Goal: Task Accomplishment & Management: Manage account settings

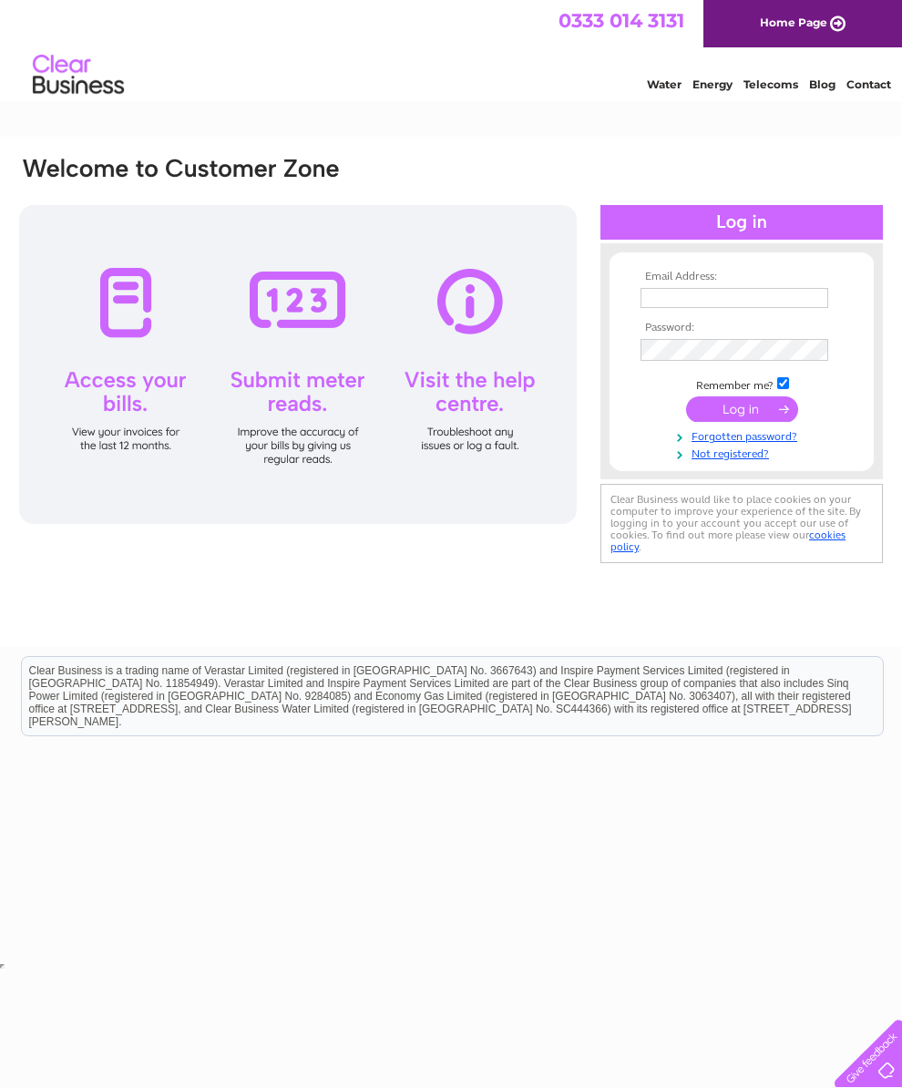
click at [679, 299] on input "text" at bounding box center [735, 298] width 188 height 20
click at [670, 310] on input "Ashleycristal" at bounding box center [736, 299] width 190 height 22
click at [660, 310] on input "Ashleycristal" at bounding box center [736, 299] width 190 height 22
click at [671, 305] on input "Ashleycristal" at bounding box center [736, 299] width 190 height 22
click at [658, 310] on input "Ashleycristal" at bounding box center [736, 299] width 190 height 22
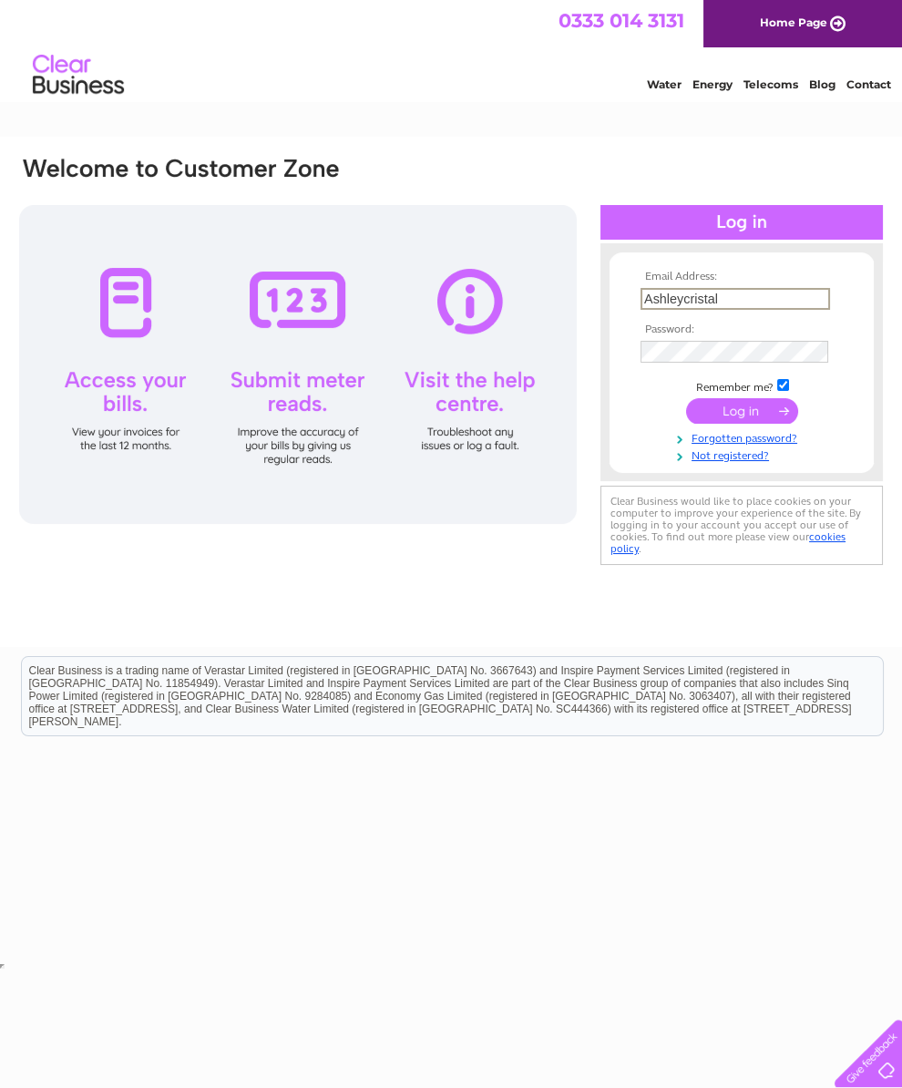
click at [665, 309] on input "Ashleycristal" at bounding box center [736, 299] width 190 height 22
click at [644, 310] on input "Ashleycristal" at bounding box center [736, 299] width 190 height 22
click at [649, 310] on input "Ashleycristal" at bounding box center [736, 299] width 190 height 22
click at [787, 324] on td at bounding box center [741, 318] width 211 height 9
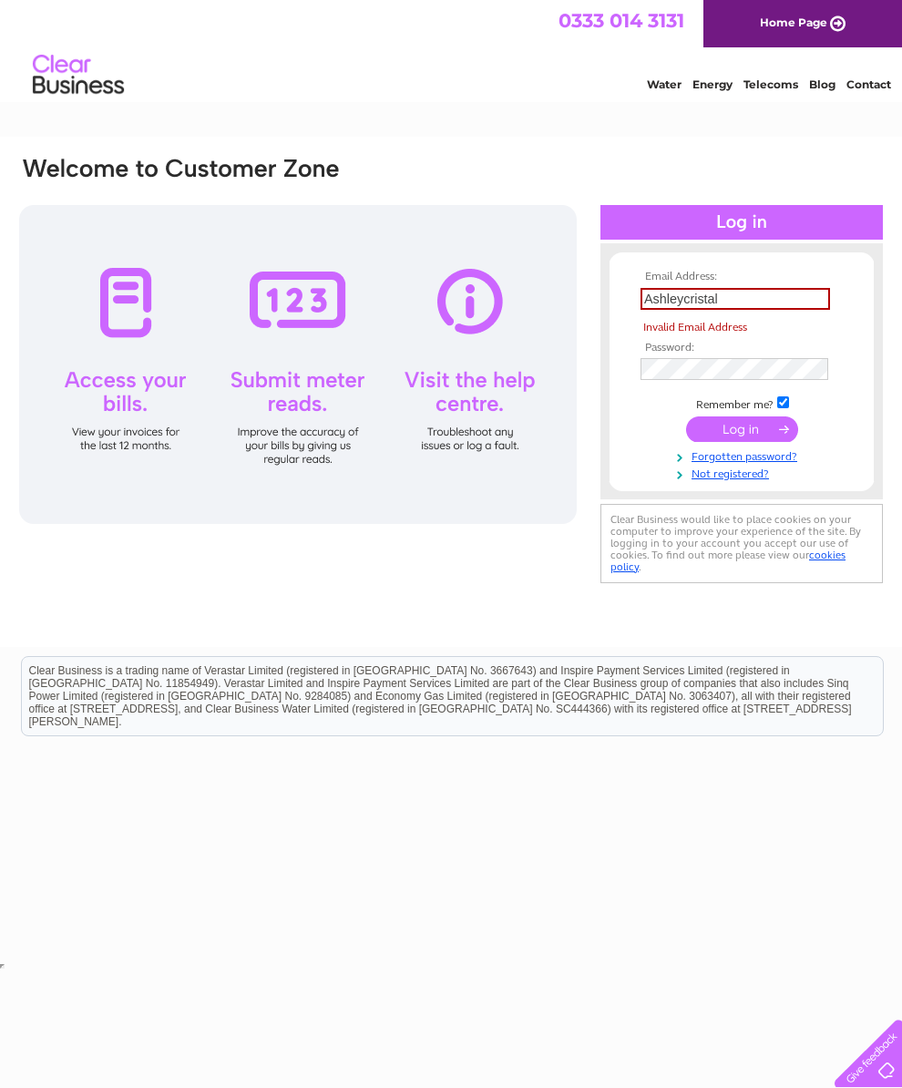
click at [666, 310] on input "Ashleycristal" at bounding box center [736, 299] width 190 height 22
click at [659, 310] on input "Ashleycristal" at bounding box center [736, 299] width 190 height 22
click at [675, 310] on input "Ashleycristal" at bounding box center [736, 299] width 190 height 22
type input "A"
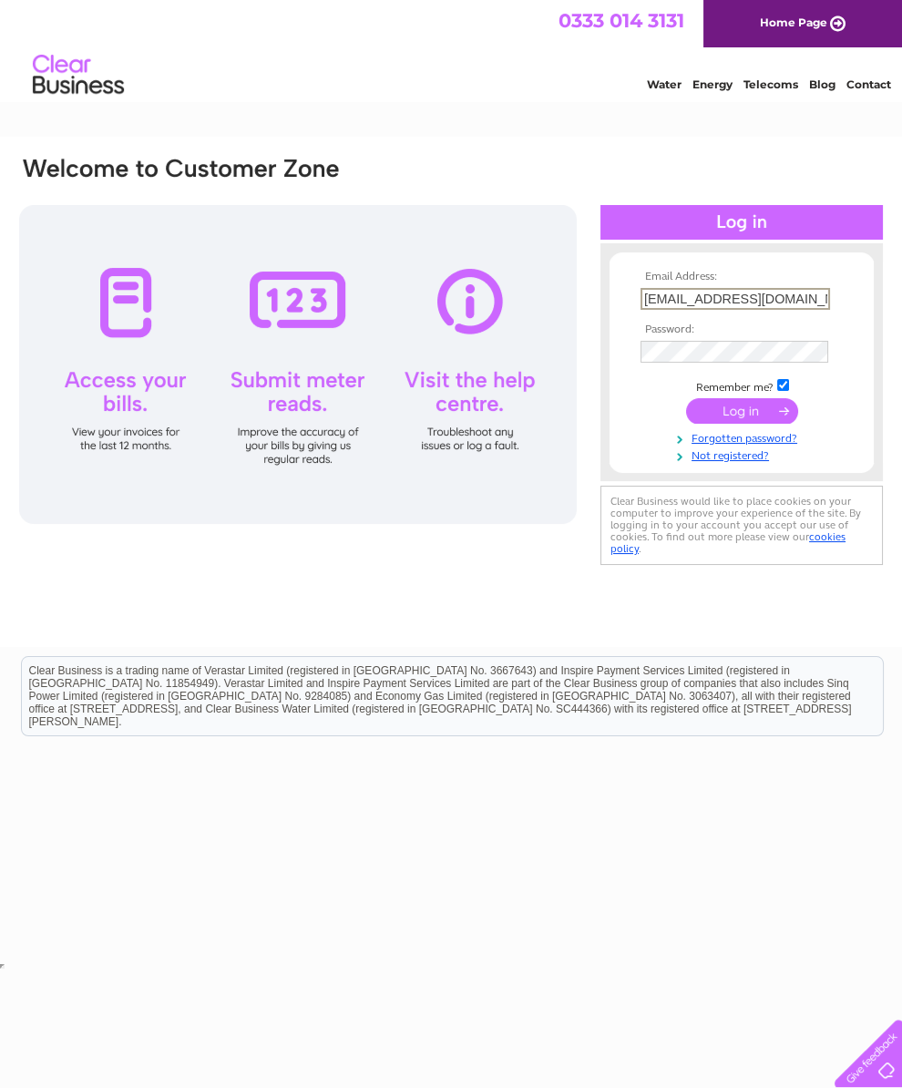
type input "ashleycristal@yahoo.co.uk"
click at [744, 421] on input "submit" at bounding box center [742, 411] width 112 height 26
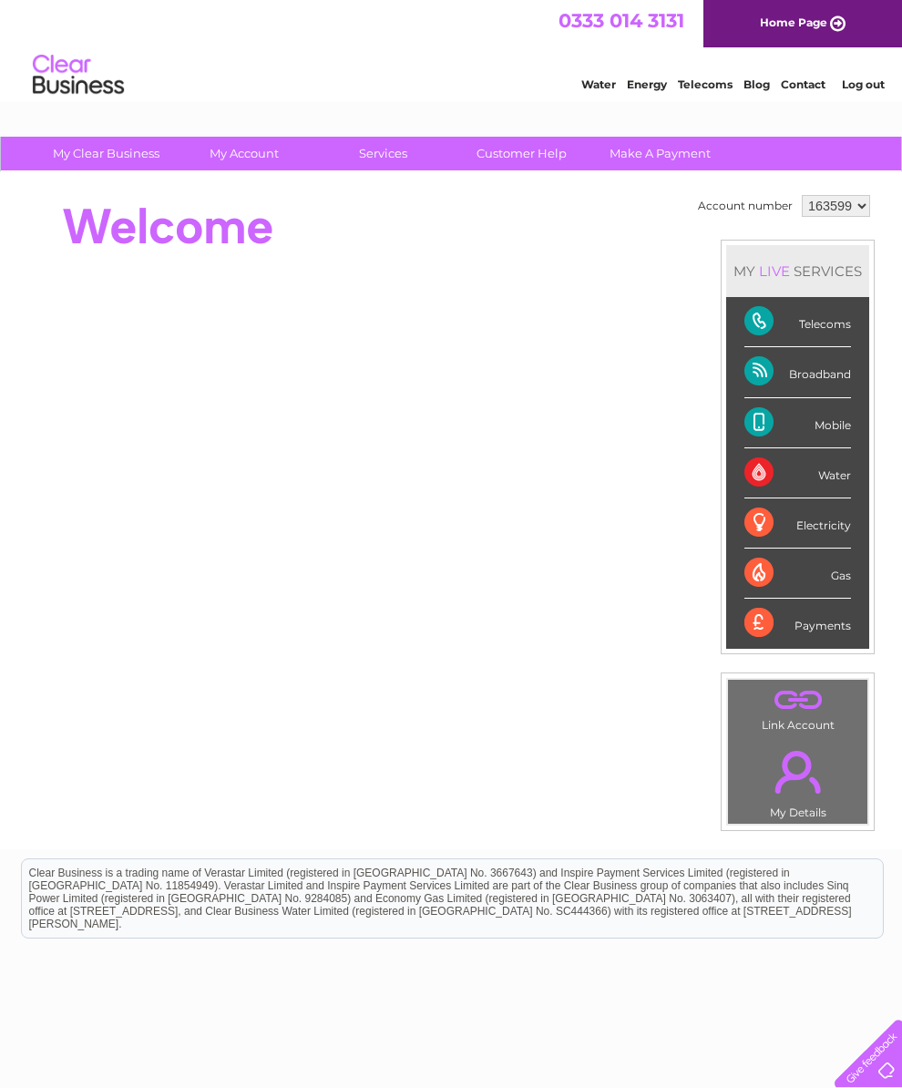
click at [824, 382] on div "Broadband" at bounding box center [798, 372] width 107 height 50
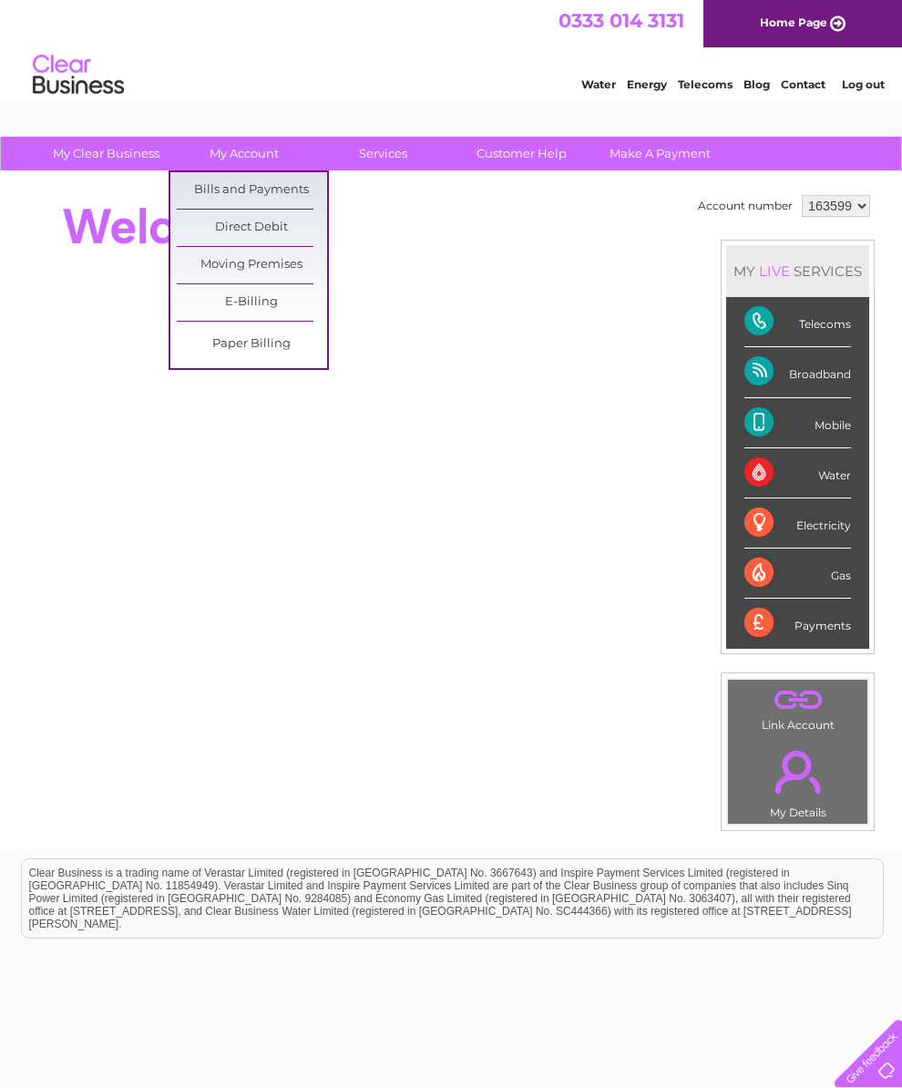
click at [266, 192] on link "Bills and Payments" at bounding box center [252, 190] width 150 height 36
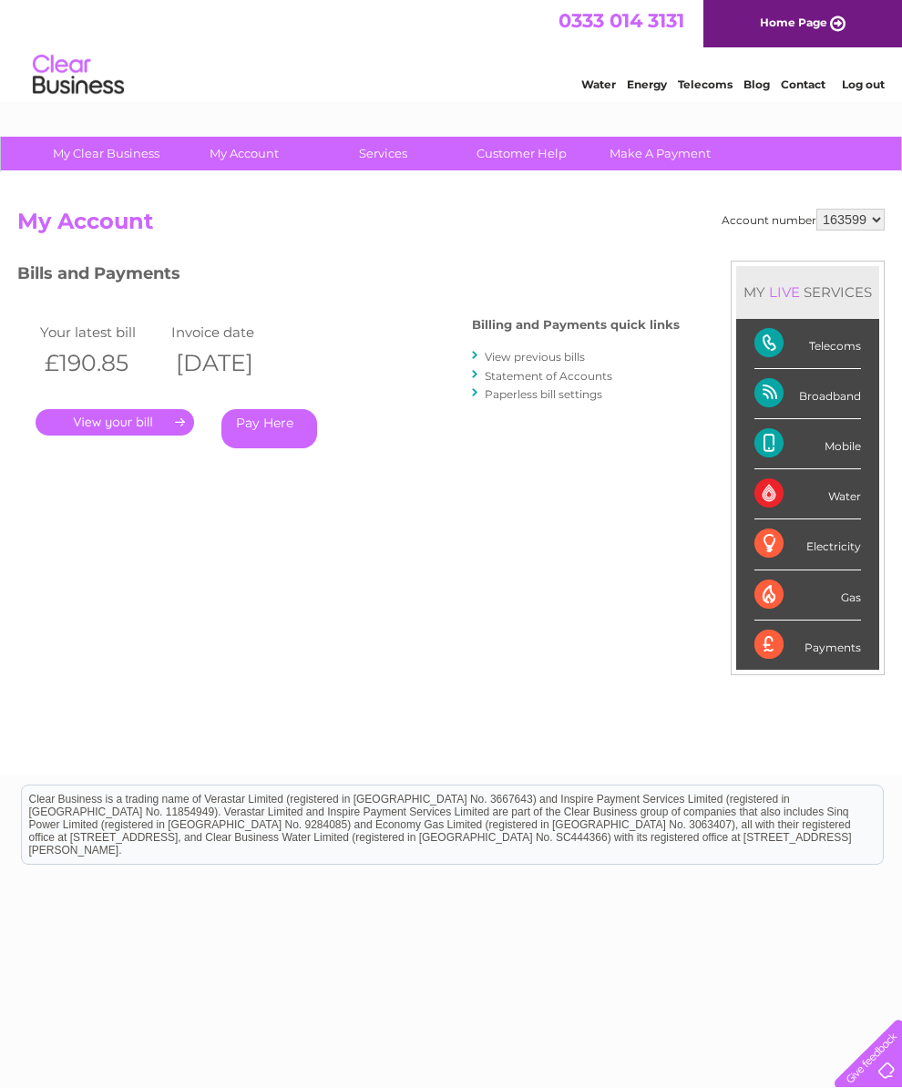
click at [162, 423] on link "." at bounding box center [115, 422] width 159 height 26
click at [501, 383] on link "Statement of Accounts" at bounding box center [549, 376] width 128 height 14
click at [283, 258] on div "Account number 163599 My Account MY LIVE SERVICES Telecoms Broadband Mobile Wat…" at bounding box center [451, 483] width 868 height 549
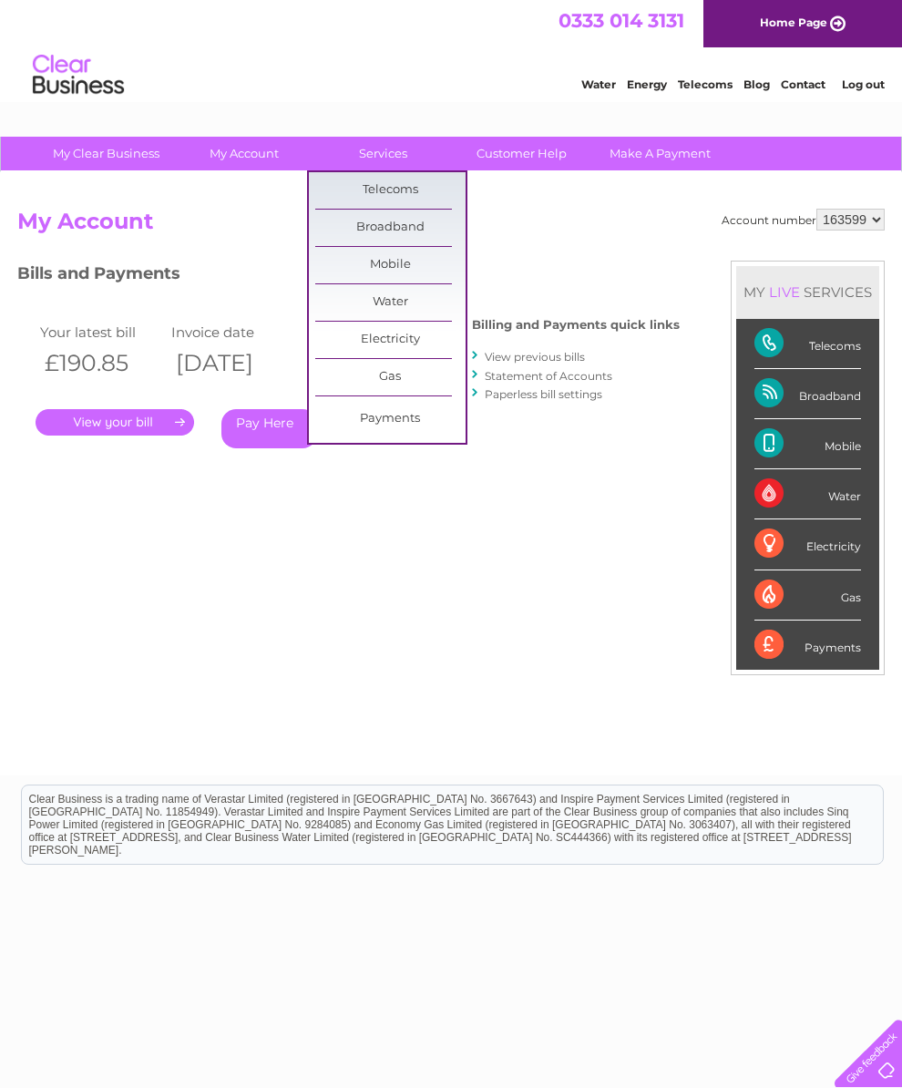
click at [406, 234] on link "Broadband" at bounding box center [390, 228] width 150 height 36
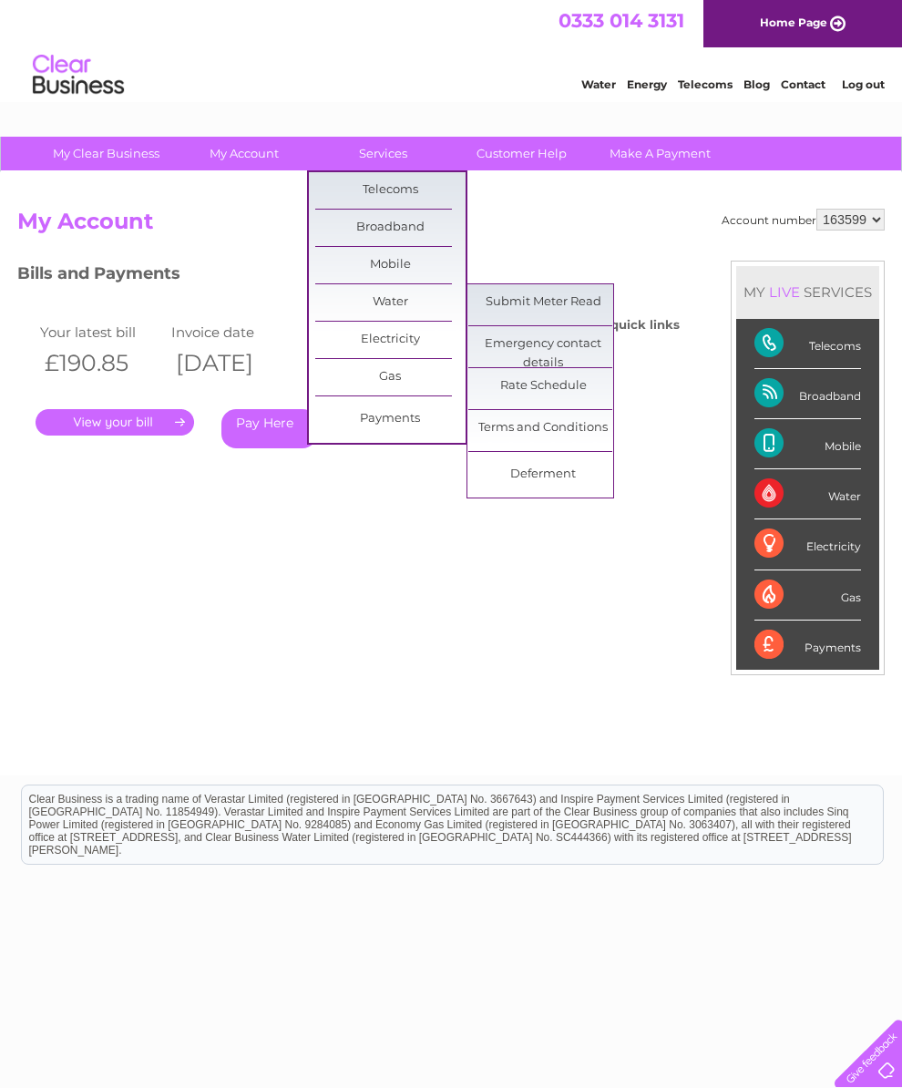
click at [533, 232] on h2 "My Account" at bounding box center [451, 226] width 868 height 35
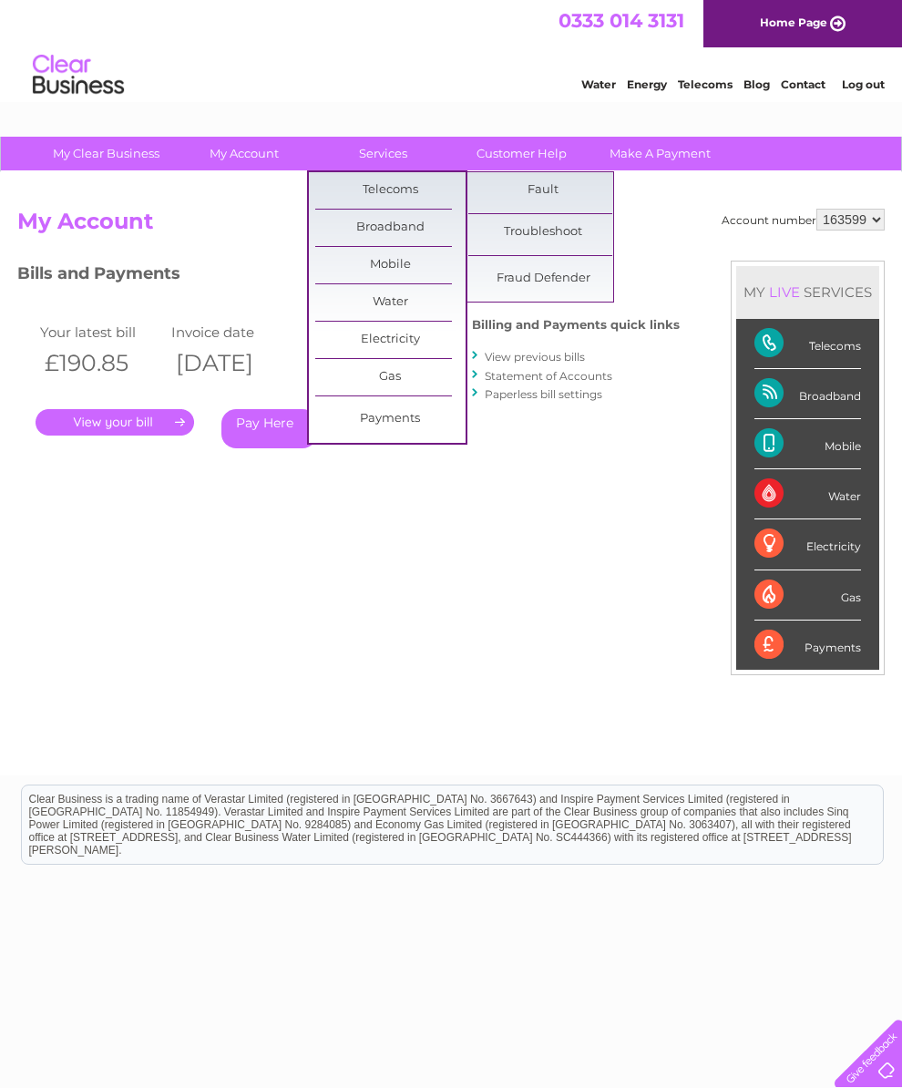
click at [406, 193] on link "Telecoms" at bounding box center [390, 190] width 150 height 36
click at [650, 219] on h2 "My Account" at bounding box center [451, 226] width 868 height 35
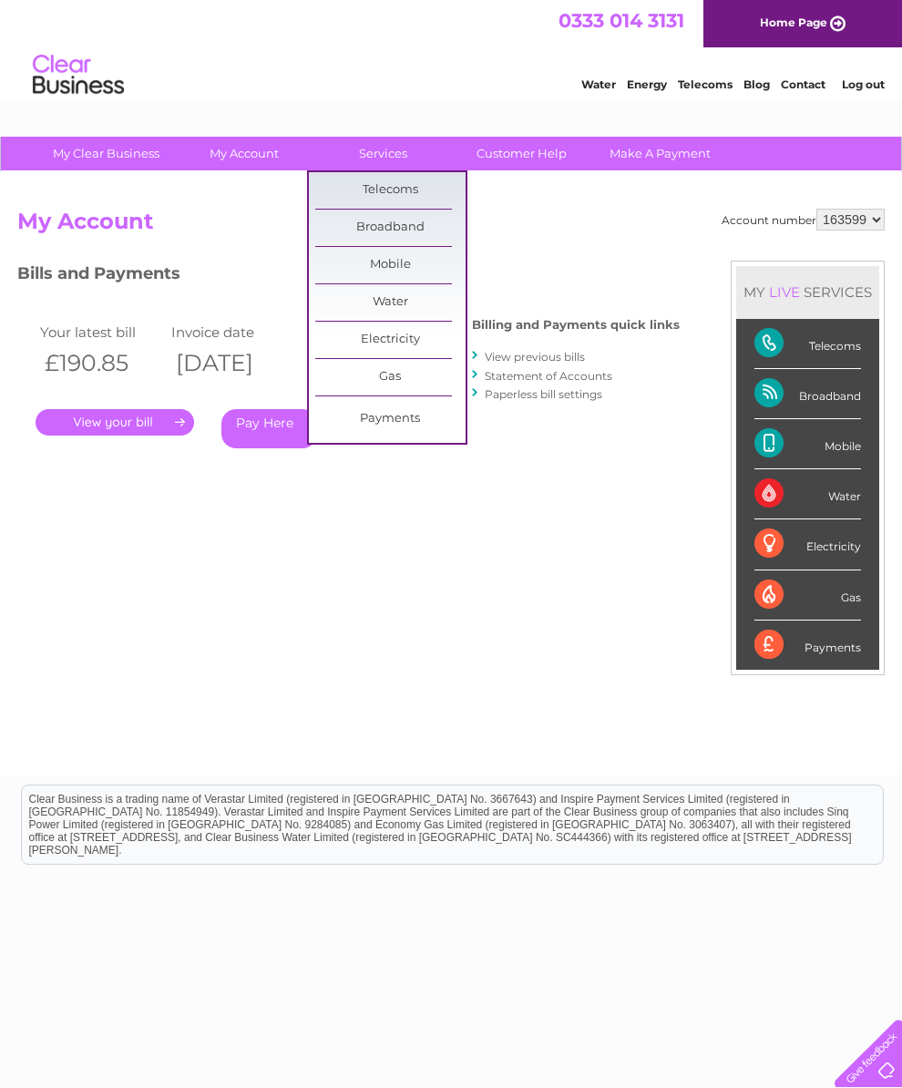
click at [408, 427] on link "Payments" at bounding box center [390, 419] width 150 height 36
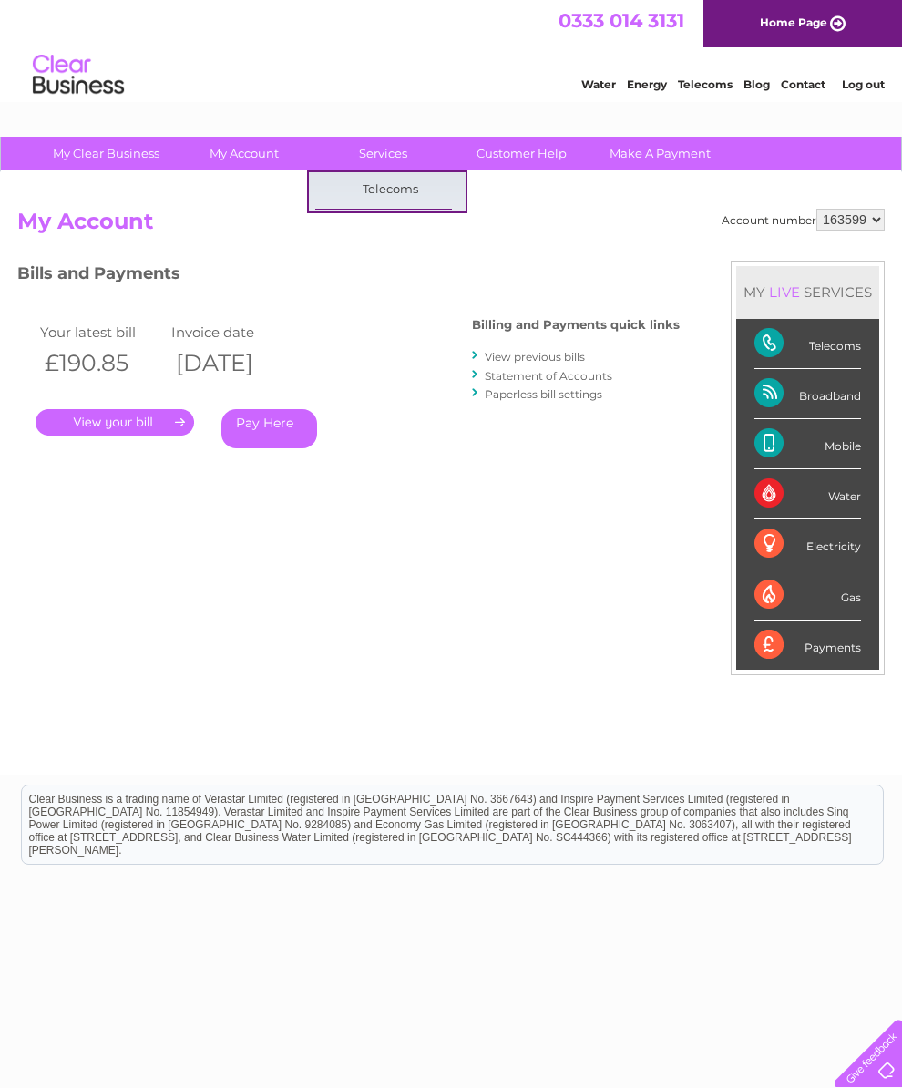
click at [398, 164] on link "Services" at bounding box center [383, 154] width 150 height 34
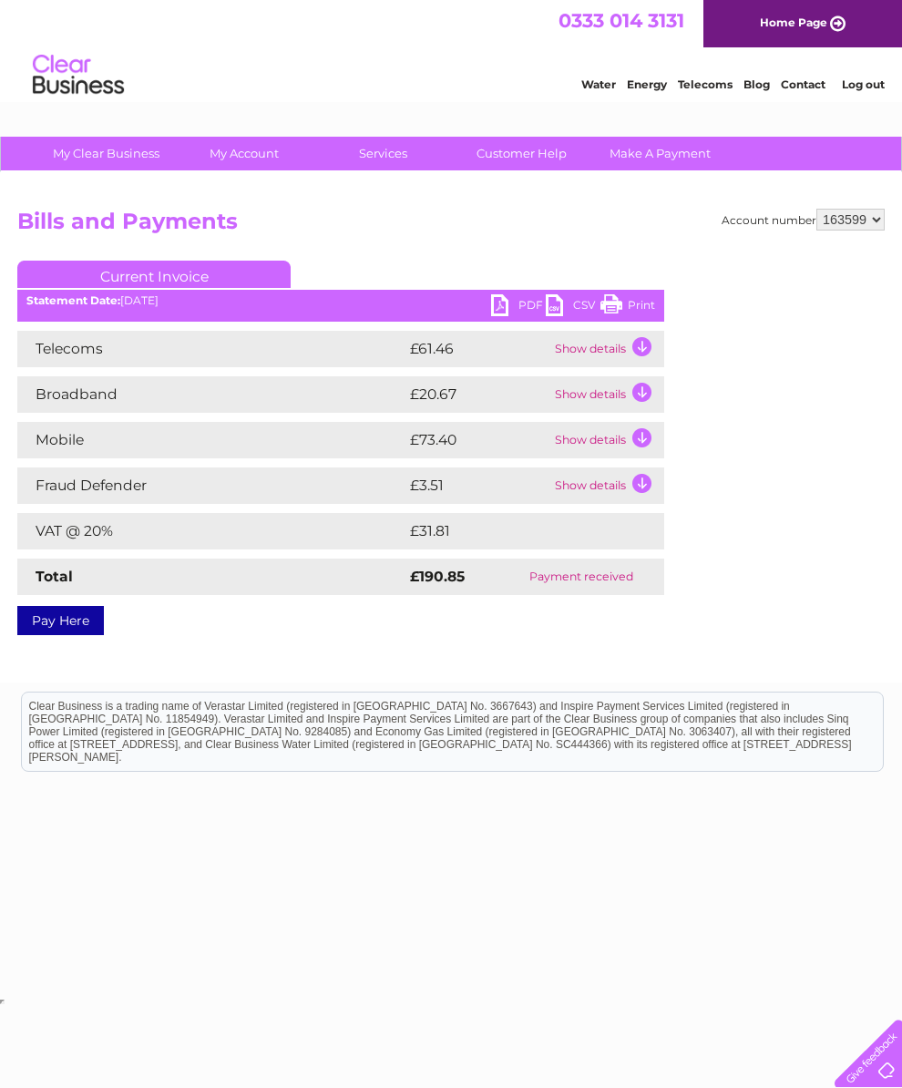
click at [651, 349] on td "Show details" at bounding box center [607, 349] width 114 height 36
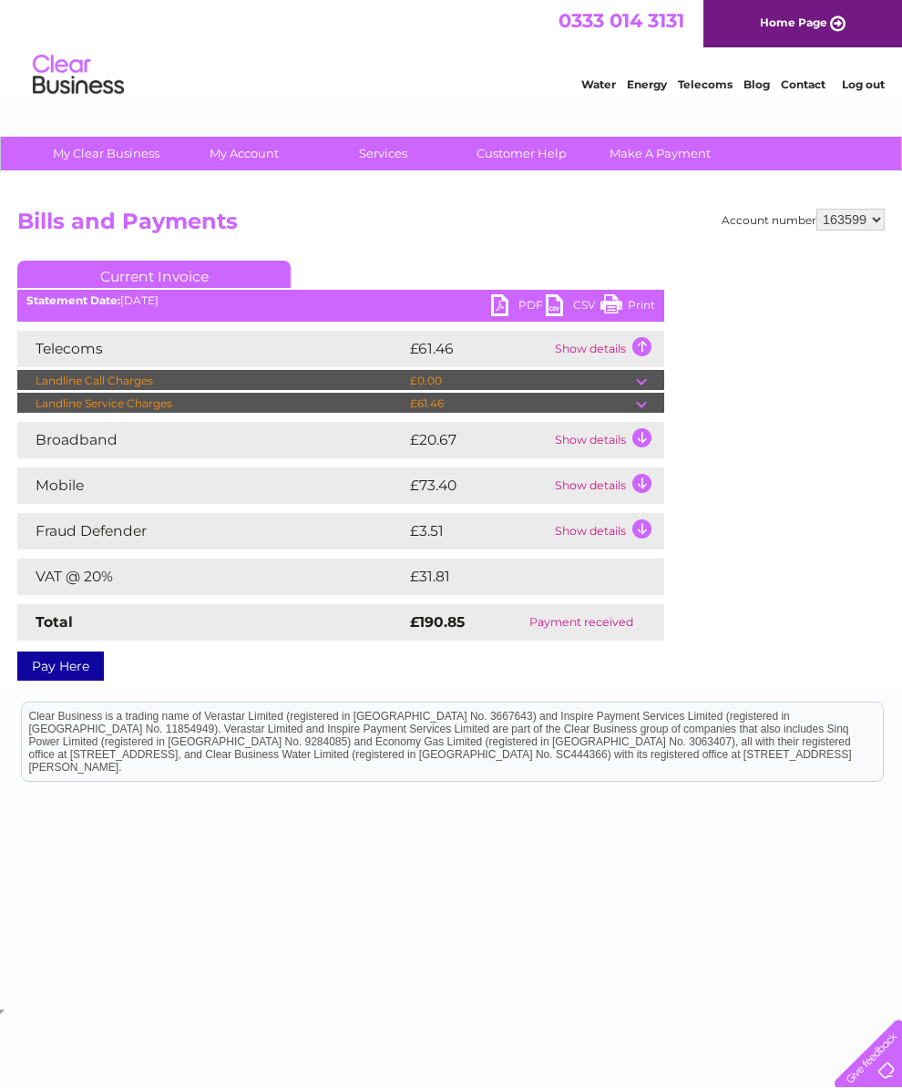
click at [651, 347] on td "Show details" at bounding box center [607, 349] width 114 height 36
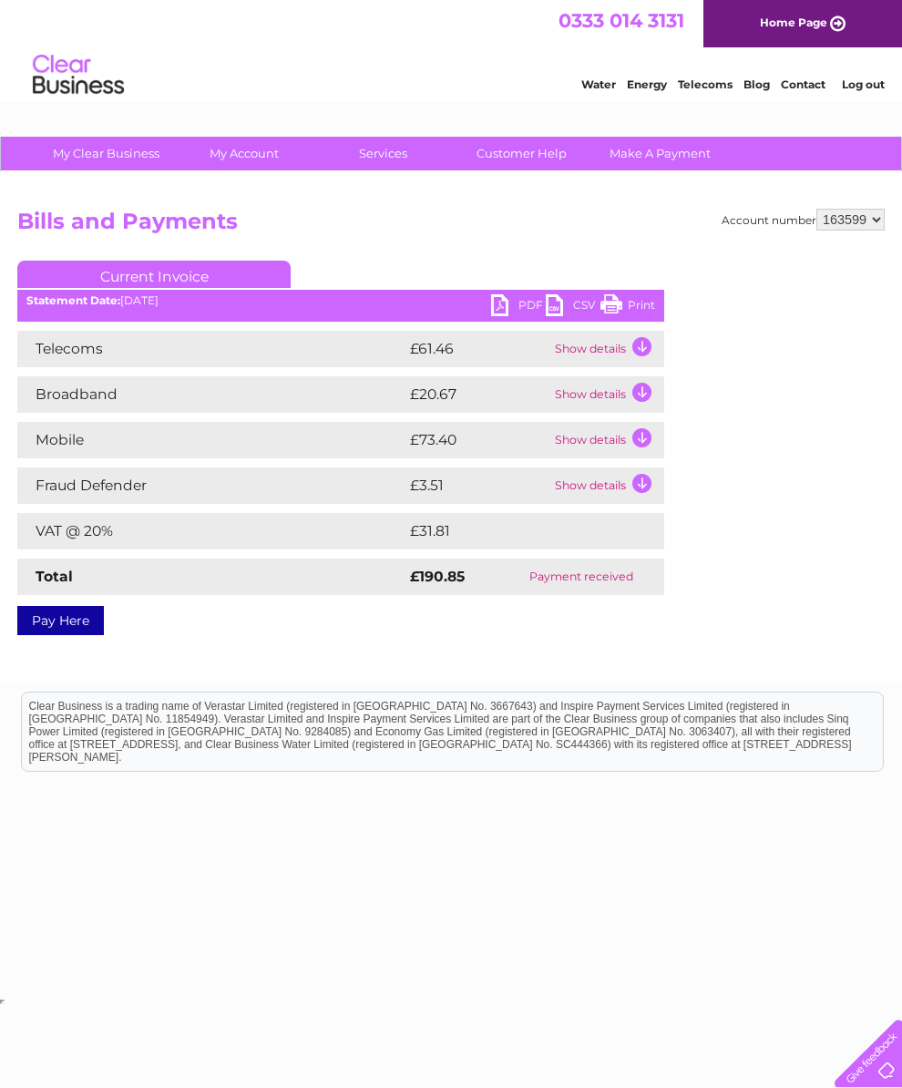
click at [651, 396] on td "Show details" at bounding box center [607, 394] width 114 height 36
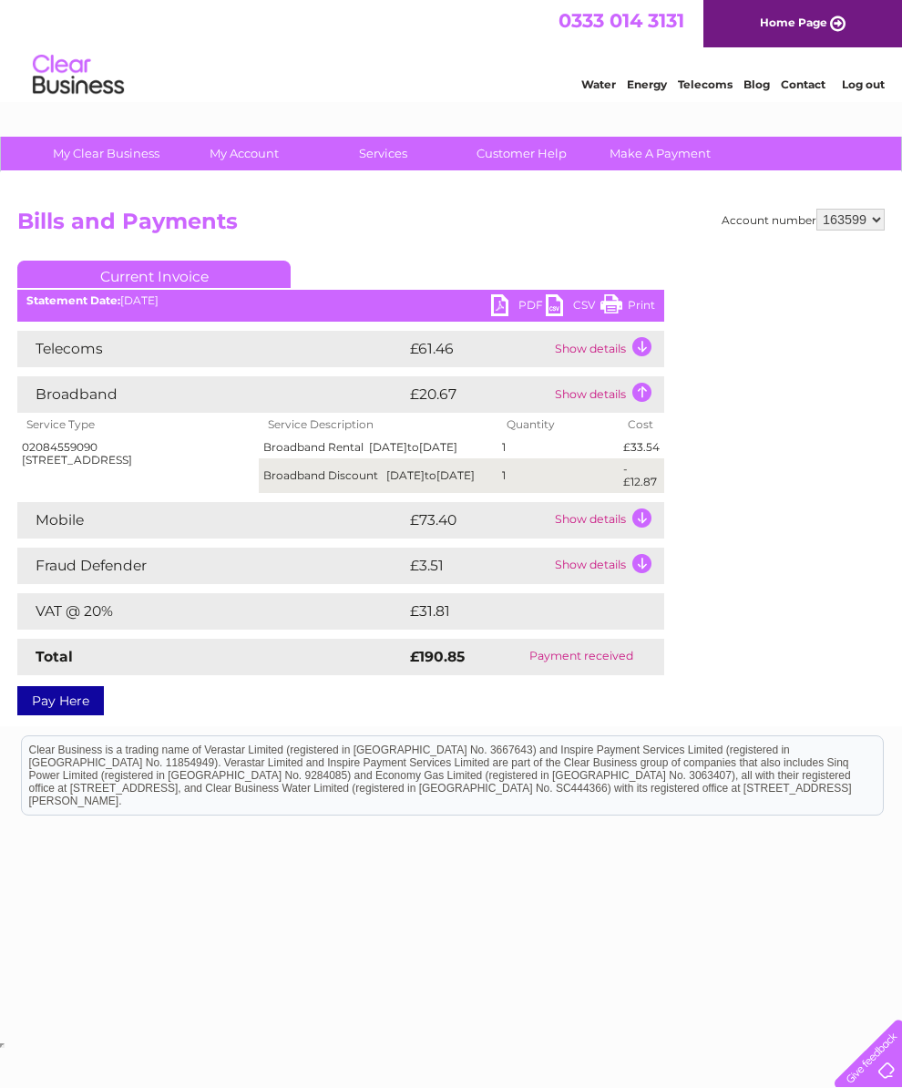
click at [649, 400] on td "Show details" at bounding box center [607, 394] width 114 height 36
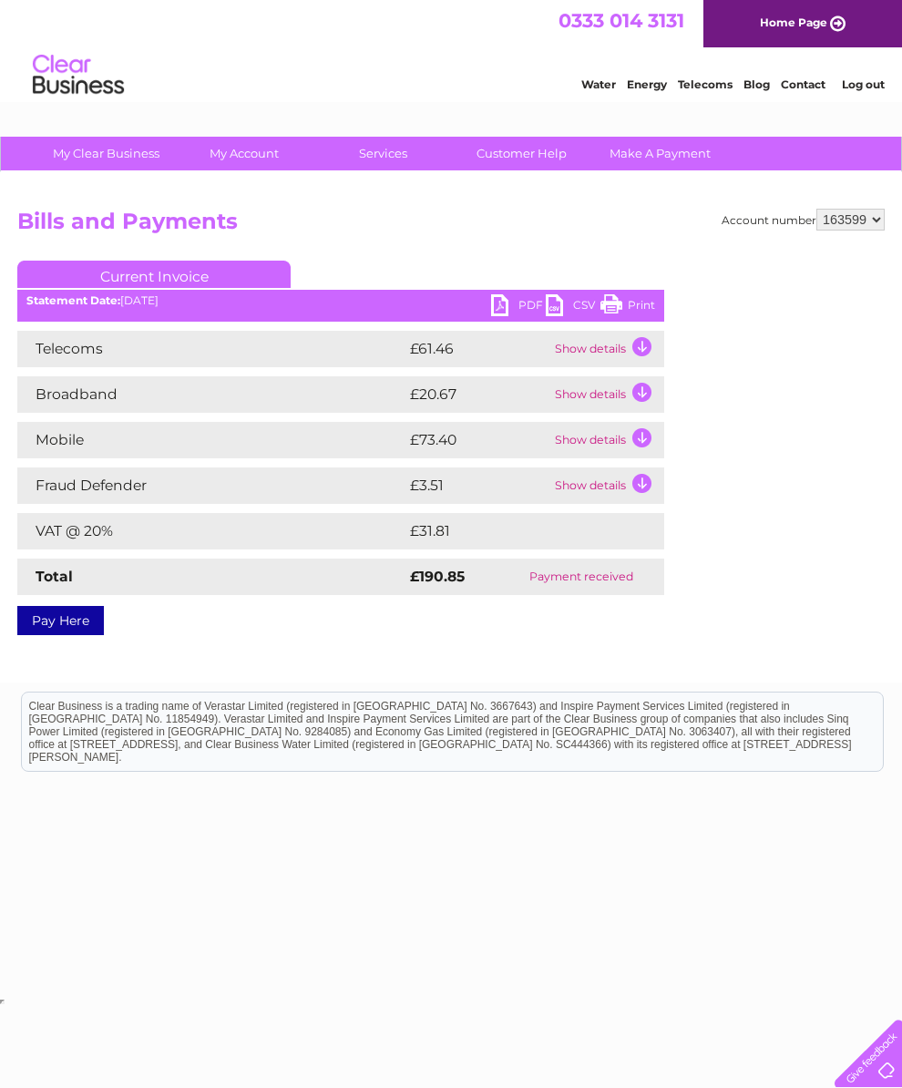
click at [641, 449] on td "Show details" at bounding box center [607, 440] width 114 height 36
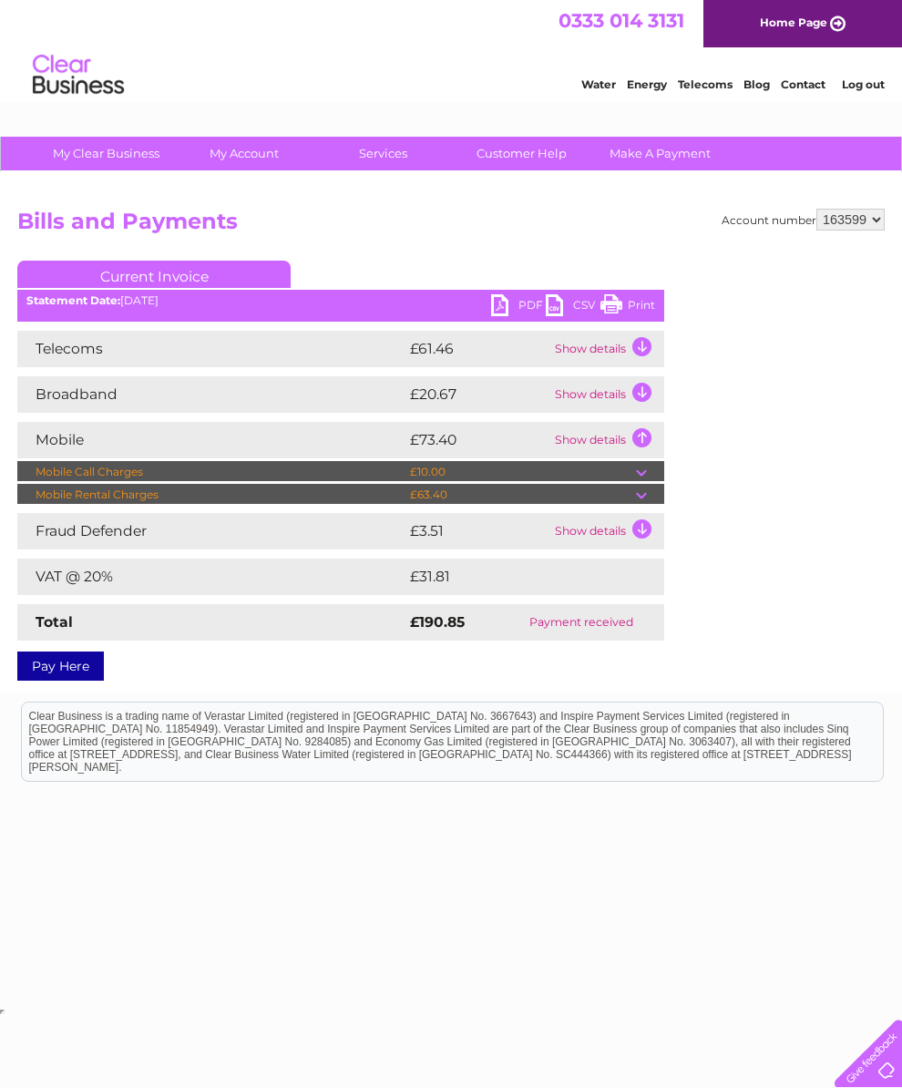
click at [655, 498] on td at bounding box center [650, 495] width 28 height 22
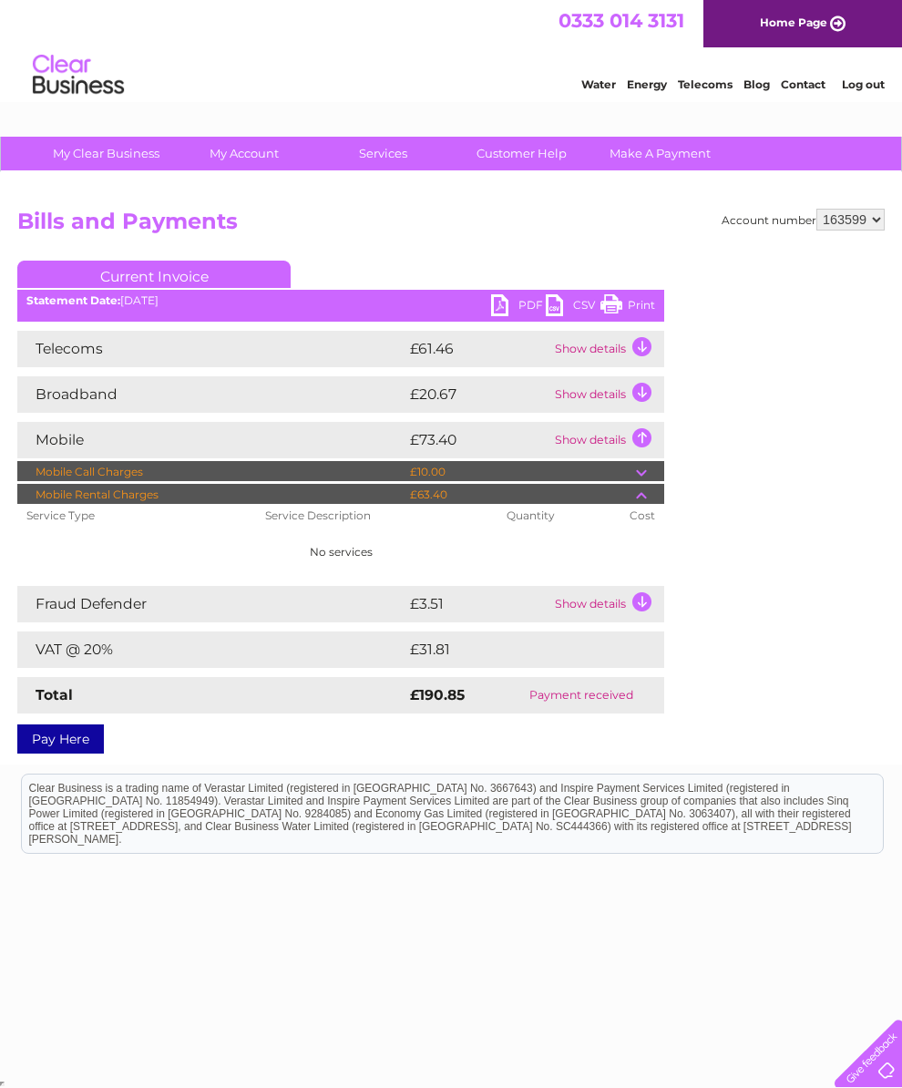
click at [643, 499] on td at bounding box center [650, 495] width 28 height 22
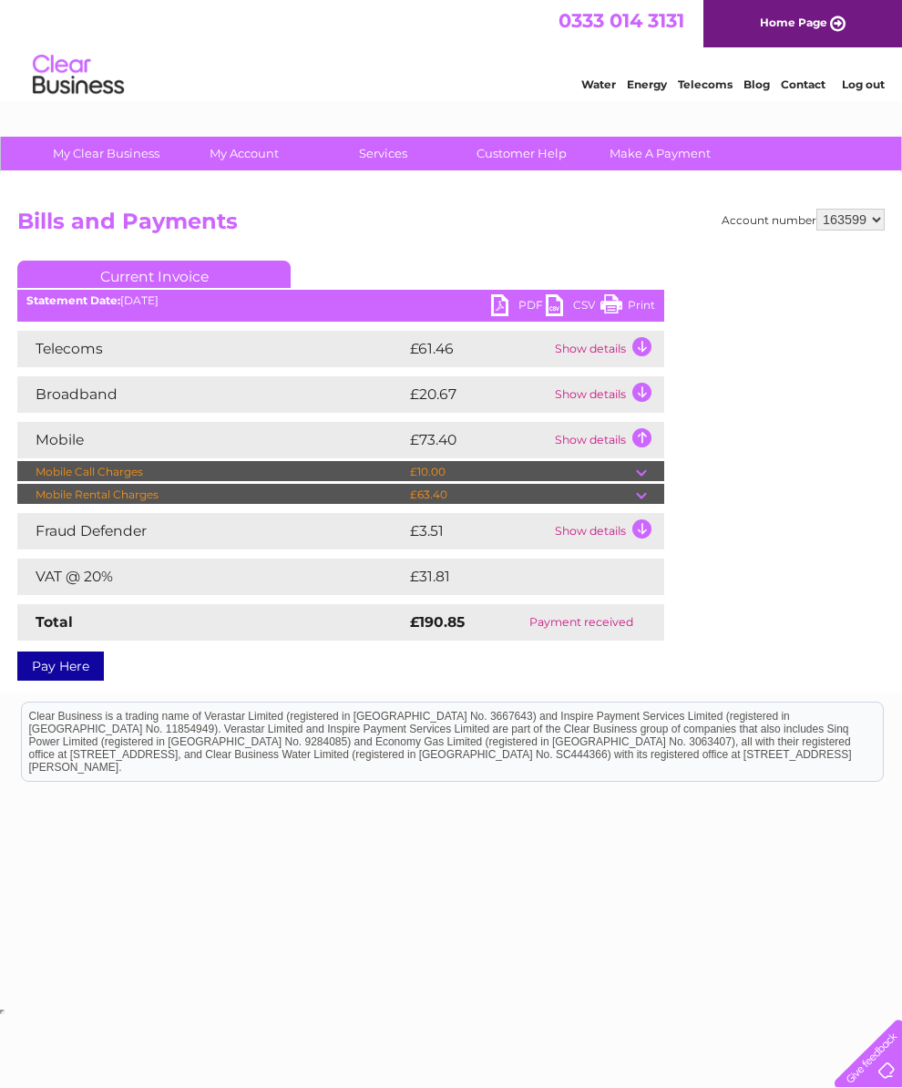
click at [653, 445] on td "Show details" at bounding box center [607, 440] width 114 height 36
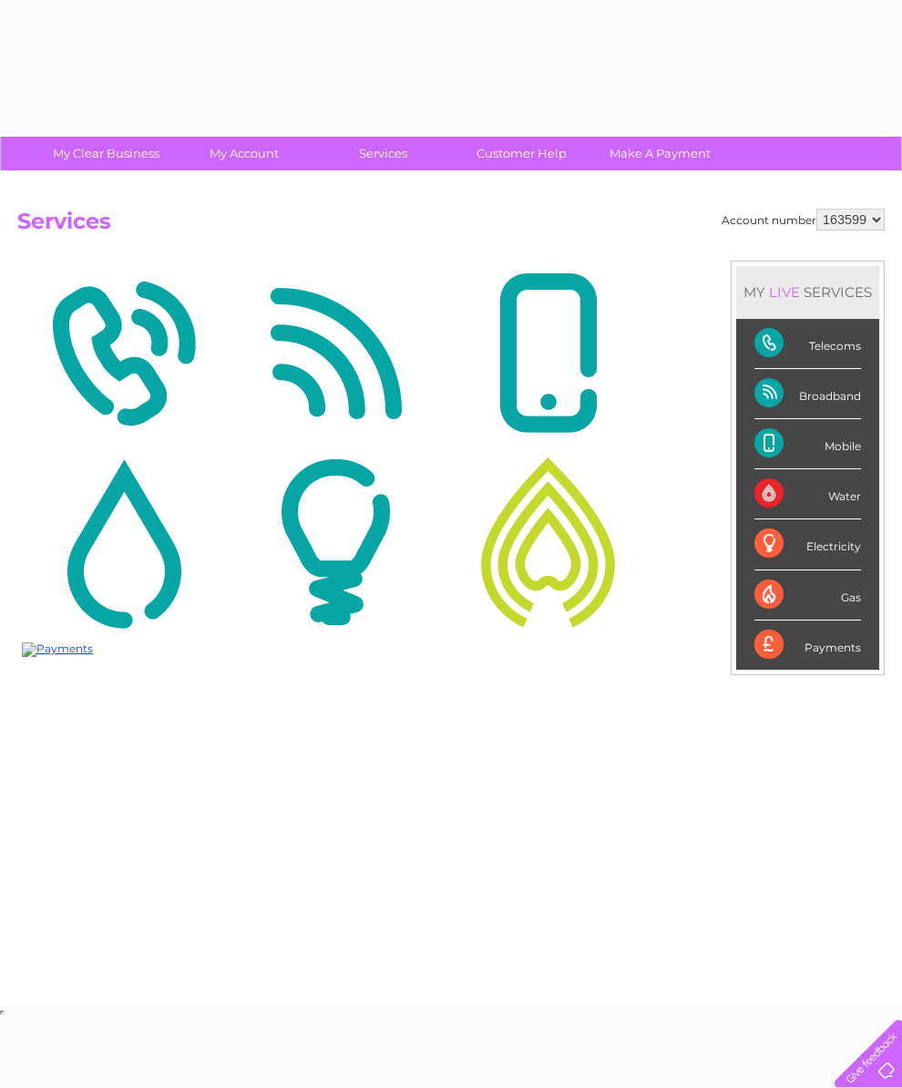
click at [403, 423] on img at bounding box center [335, 353] width 203 height 177
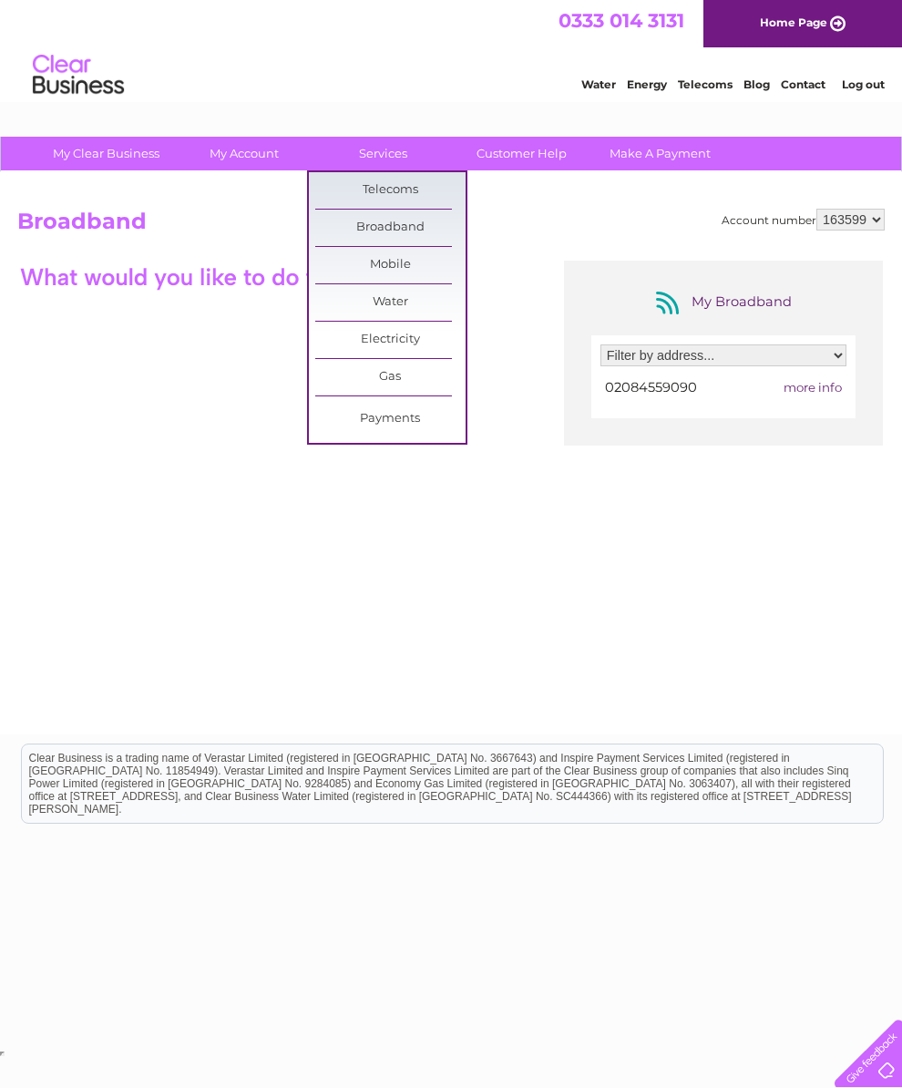
click at [395, 422] on link "Payments" at bounding box center [390, 419] width 150 height 36
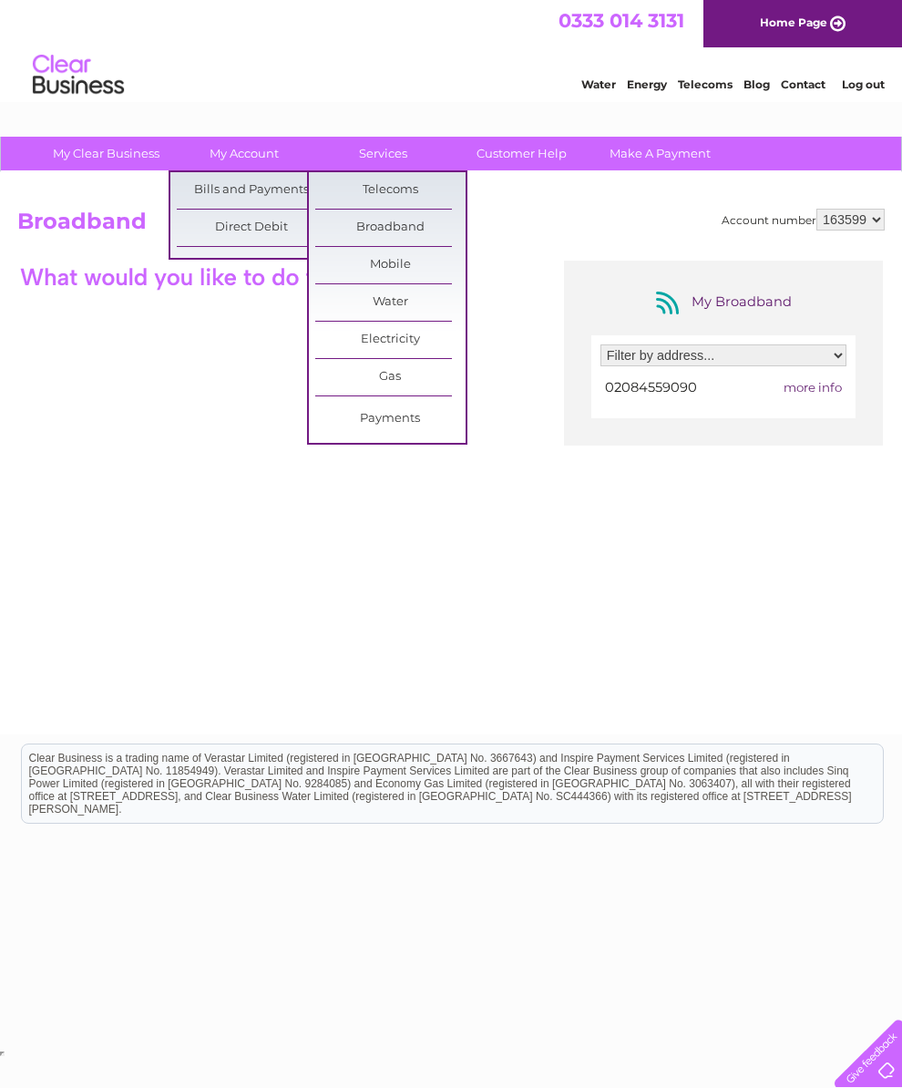
click at [530, 256] on div "Account number 163599 Broadband My Broadband Filter by address... 34 The Market…" at bounding box center [451, 463] width 868 height 509
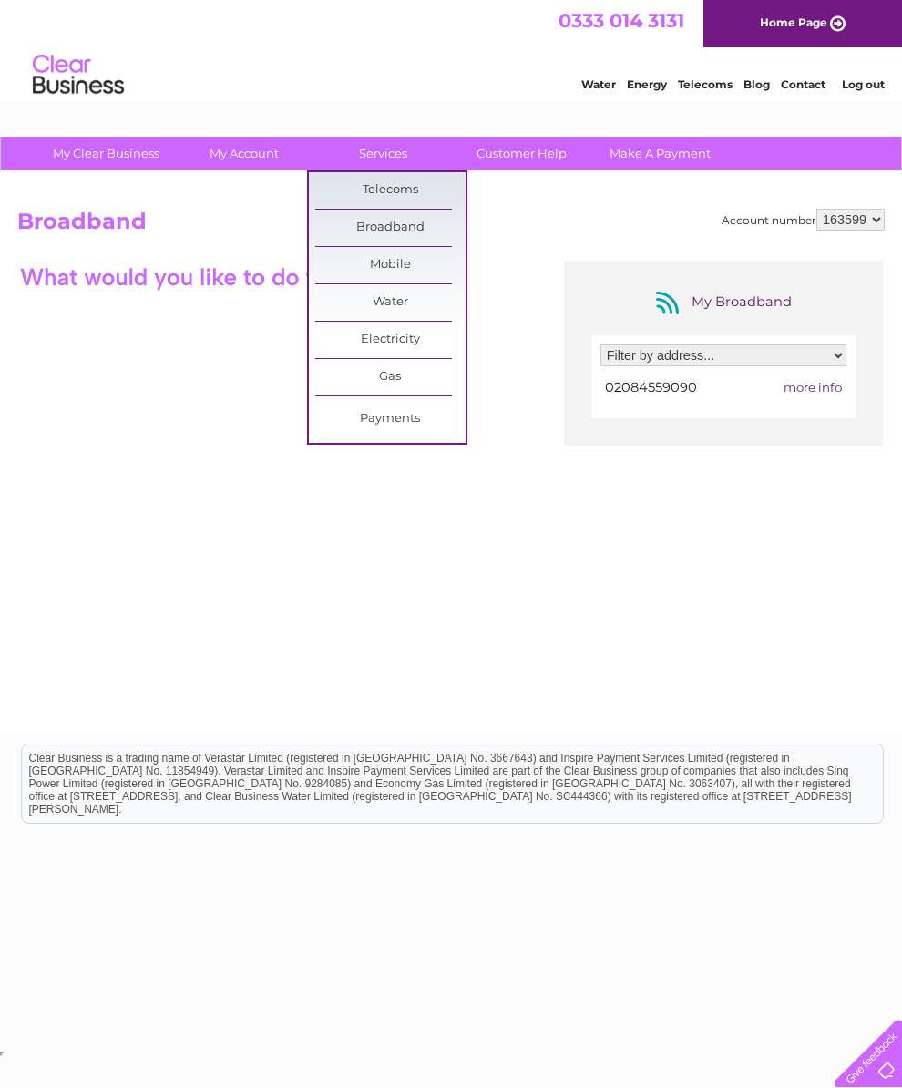
click at [390, 157] on link "Services" at bounding box center [383, 154] width 150 height 34
click at [388, 166] on link "Services" at bounding box center [383, 154] width 150 height 34
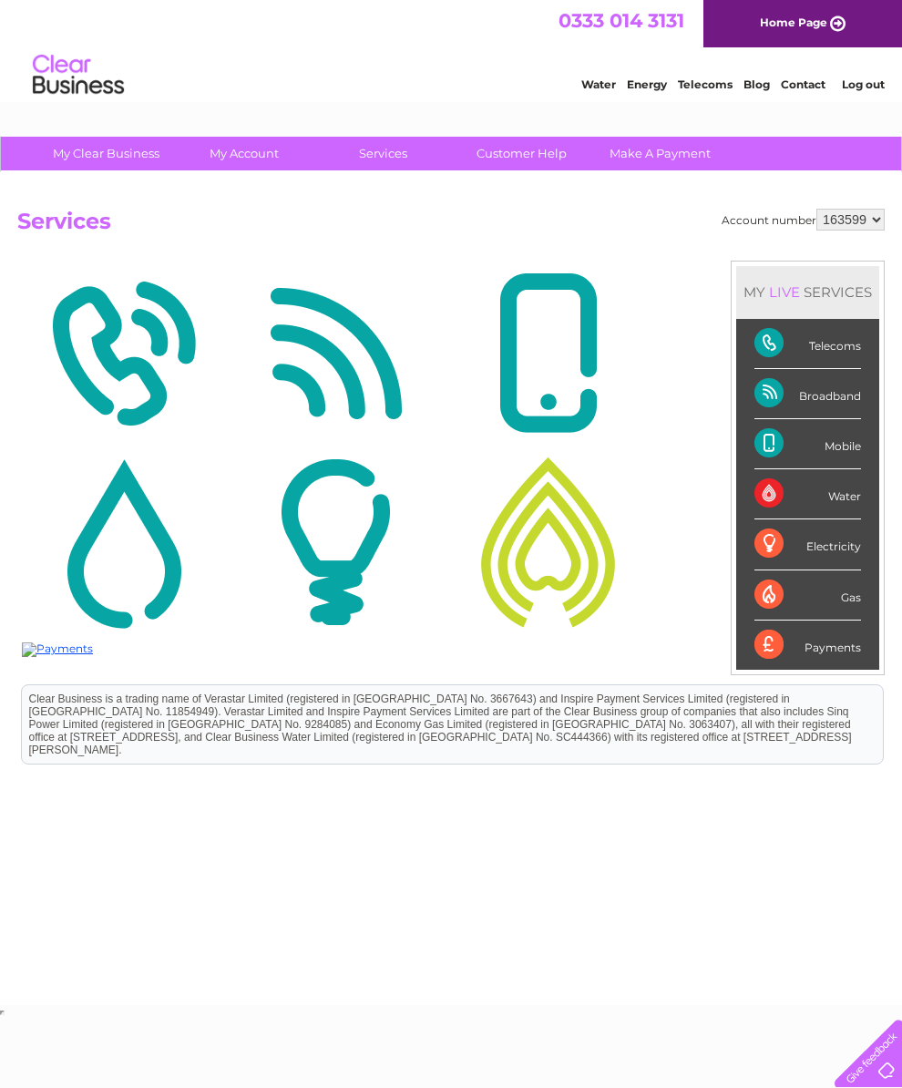
click at [121, 354] on img at bounding box center [123, 353] width 203 height 177
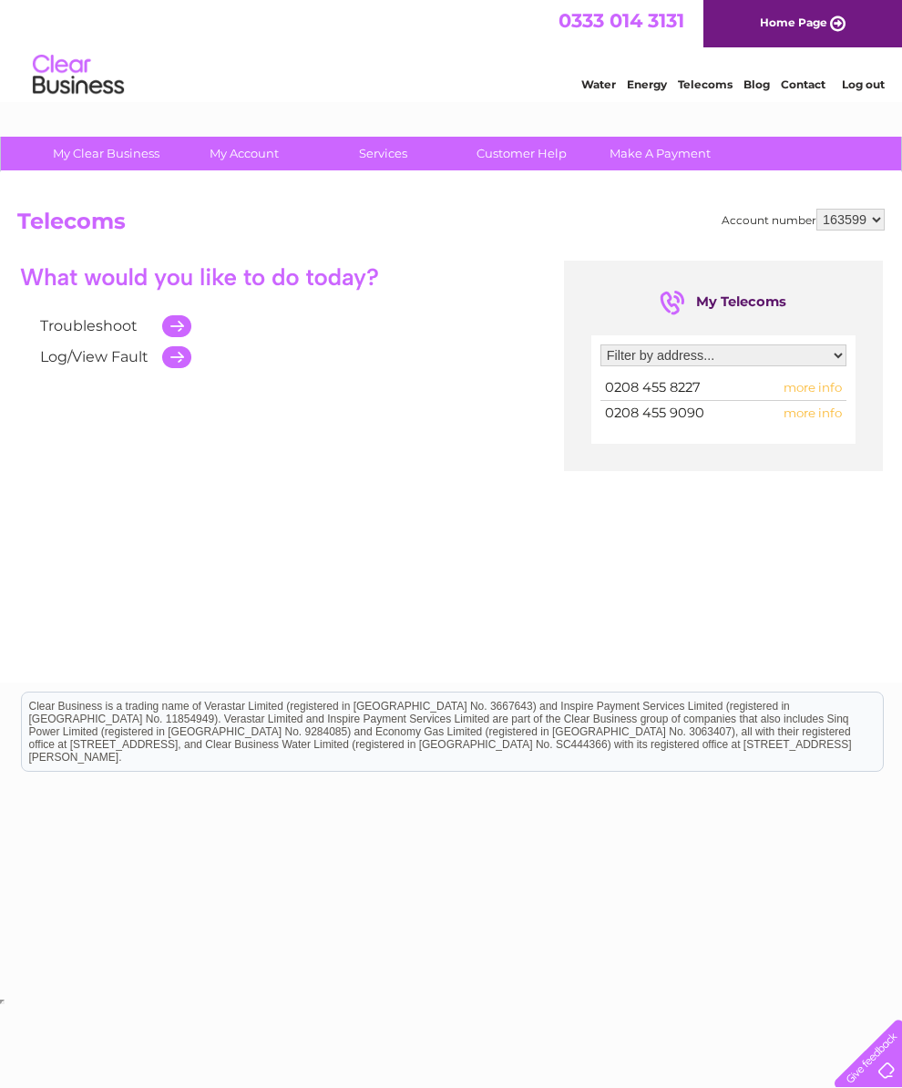
click at [717, 397] on td "0208 455 8227" at bounding box center [676, 388] width 151 height 25
click at [818, 394] on span "more info" at bounding box center [813, 387] width 58 height 15
click at [684, 393] on span "0208 455 8227" at bounding box center [653, 387] width 96 height 16
click at [674, 399] on td "0208 455 8227" at bounding box center [676, 388] width 151 height 25
click at [827, 400] on td "more info" at bounding box center [799, 388] width 95 height 25
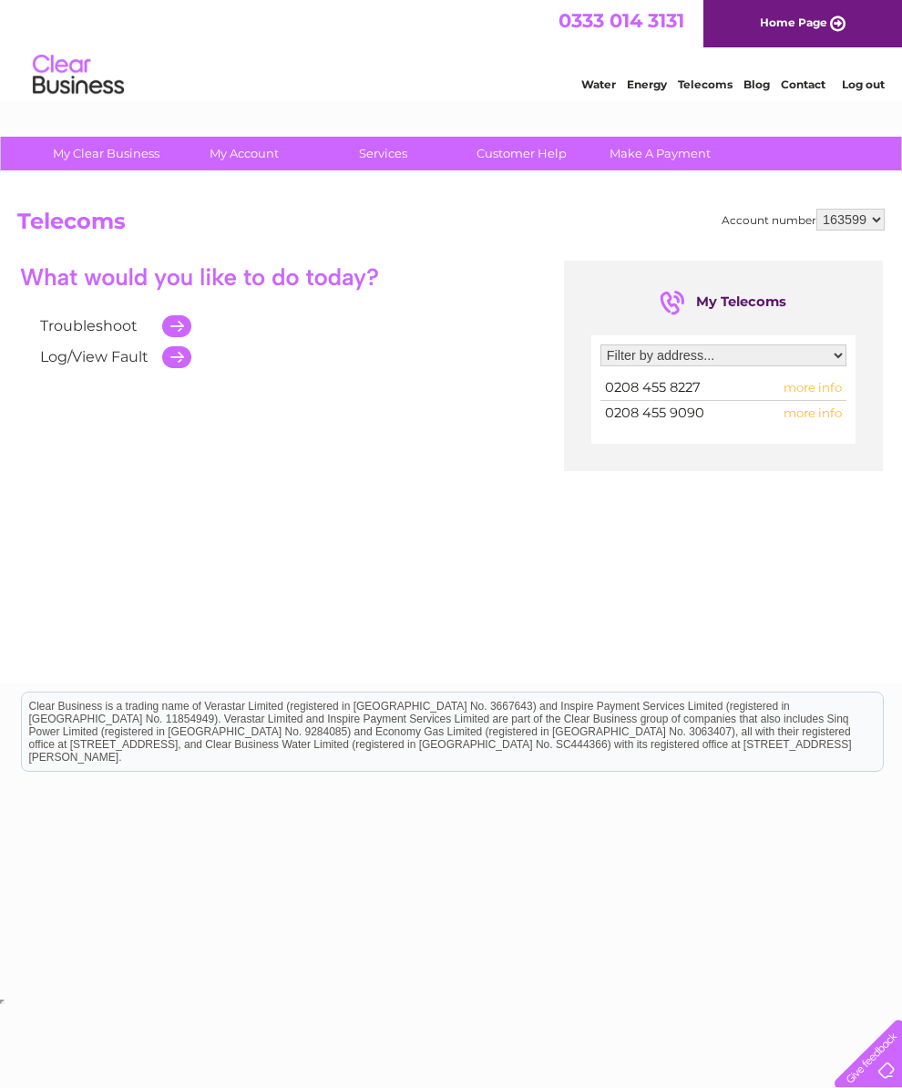
click at [820, 395] on span "more info" at bounding box center [813, 387] width 58 height 15
click at [814, 395] on span "more info" at bounding box center [813, 387] width 58 height 15
click at [811, 432] on div "Filter by address... 34 The Market Place, Falloden Way, London, Middlesex, NW11…" at bounding box center [724, 389] width 264 height 108
click at [818, 433] on div "Filter by address... 34 The Market Place, Falloden Way, London, Middlesex, NW11…" at bounding box center [724, 389] width 264 height 108
click at [709, 529] on div "Troubleshoot Log/View Fault My Telecoms Filter by address... 34 The Market Plac…" at bounding box center [451, 438] width 868 height 355
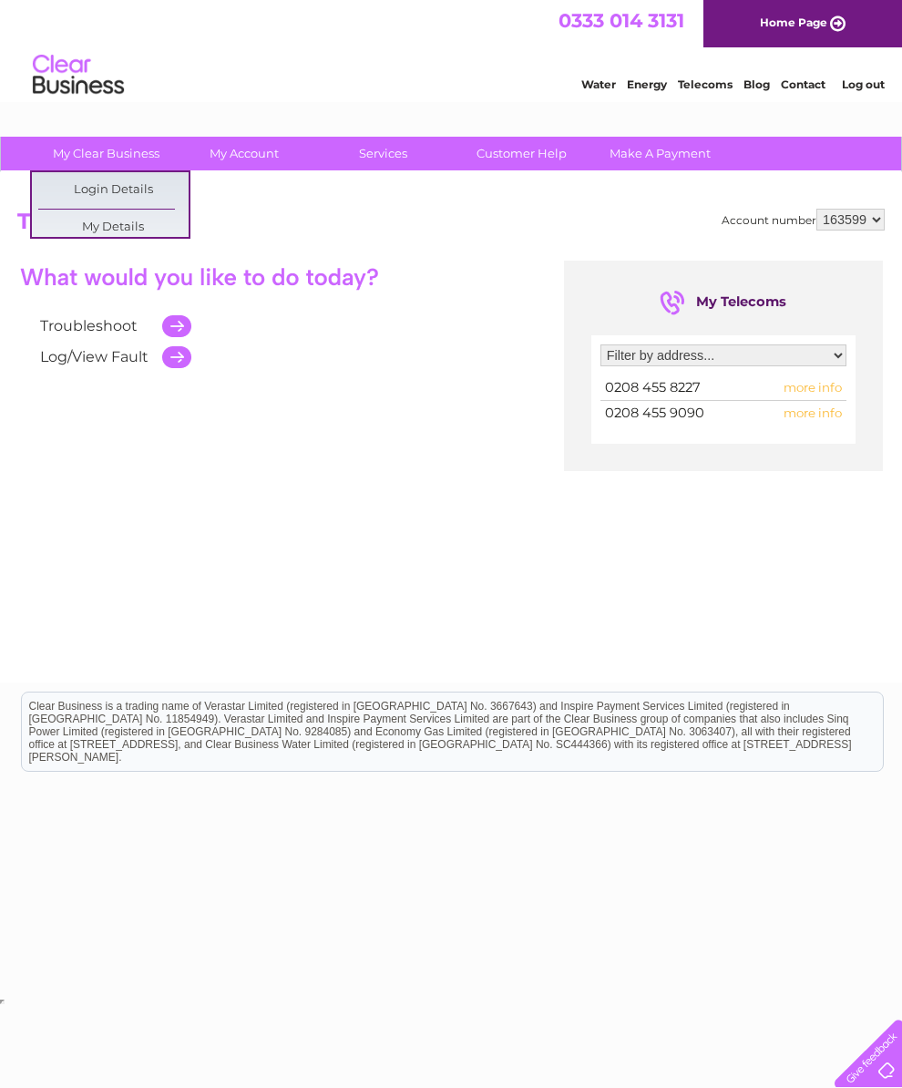
click at [289, 218] on h2 "Telecoms" at bounding box center [451, 226] width 868 height 35
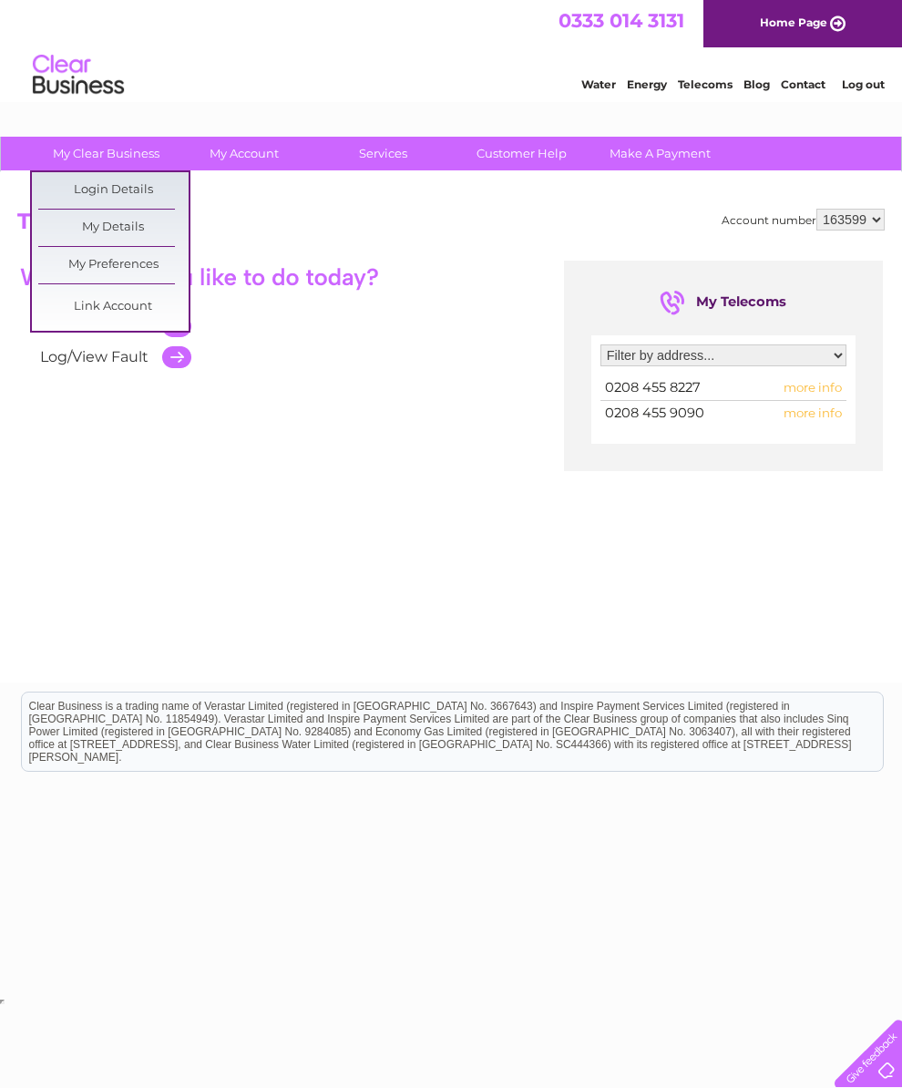
click at [135, 235] on link "My Details" at bounding box center [113, 228] width 150 height 36
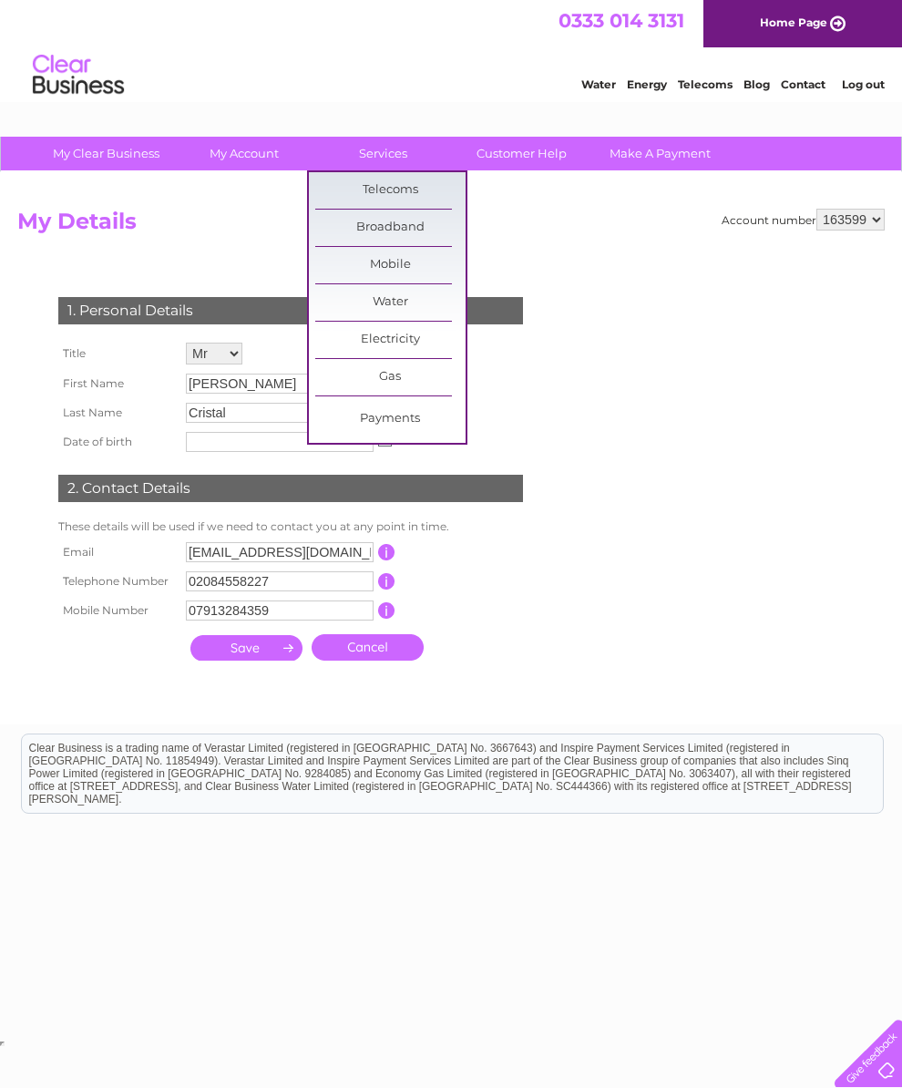
click at [561, 239] on h2 "My Details" at bounding box center [451, 226] width 868 height 35
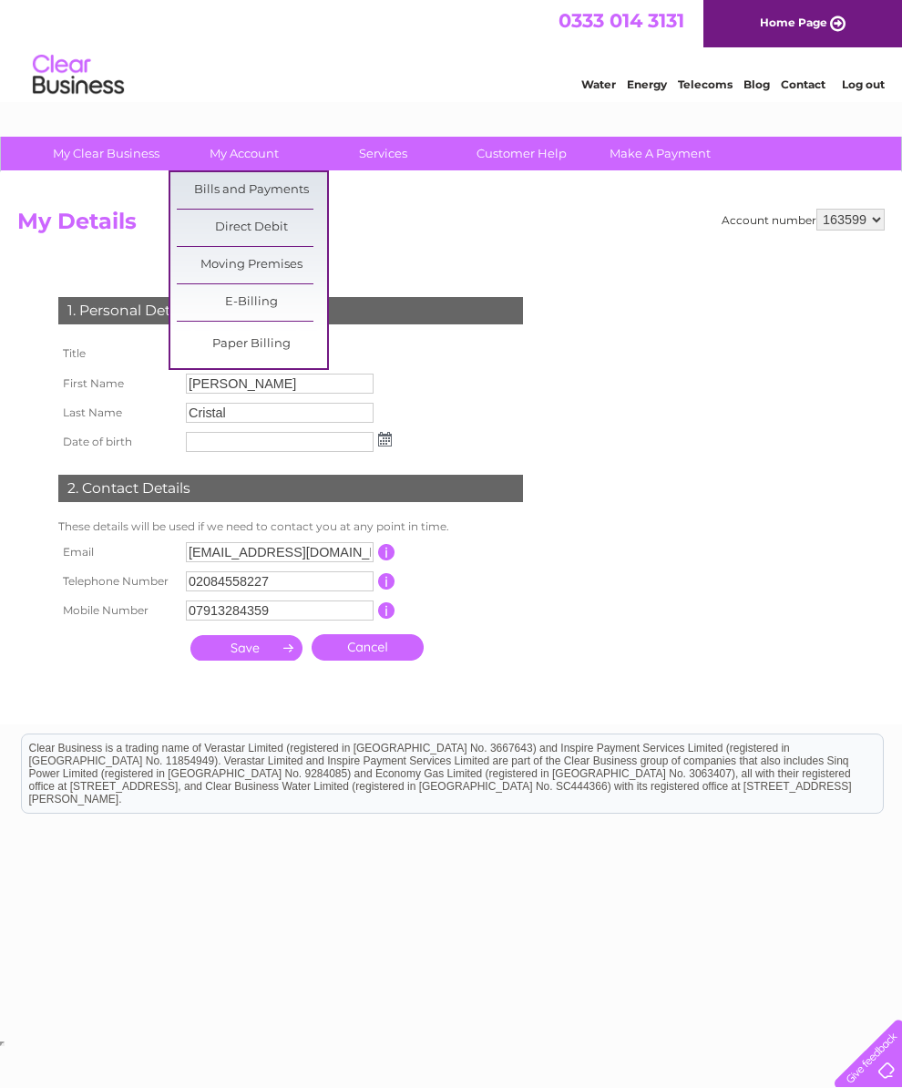
click at [267, 200] on link "Bills and Payments" at bounding box center [252, 190] width 150 height 36
click at [262, 191] on link "Bills and Payments" at bounding box center [252, 190] width 150 height 36
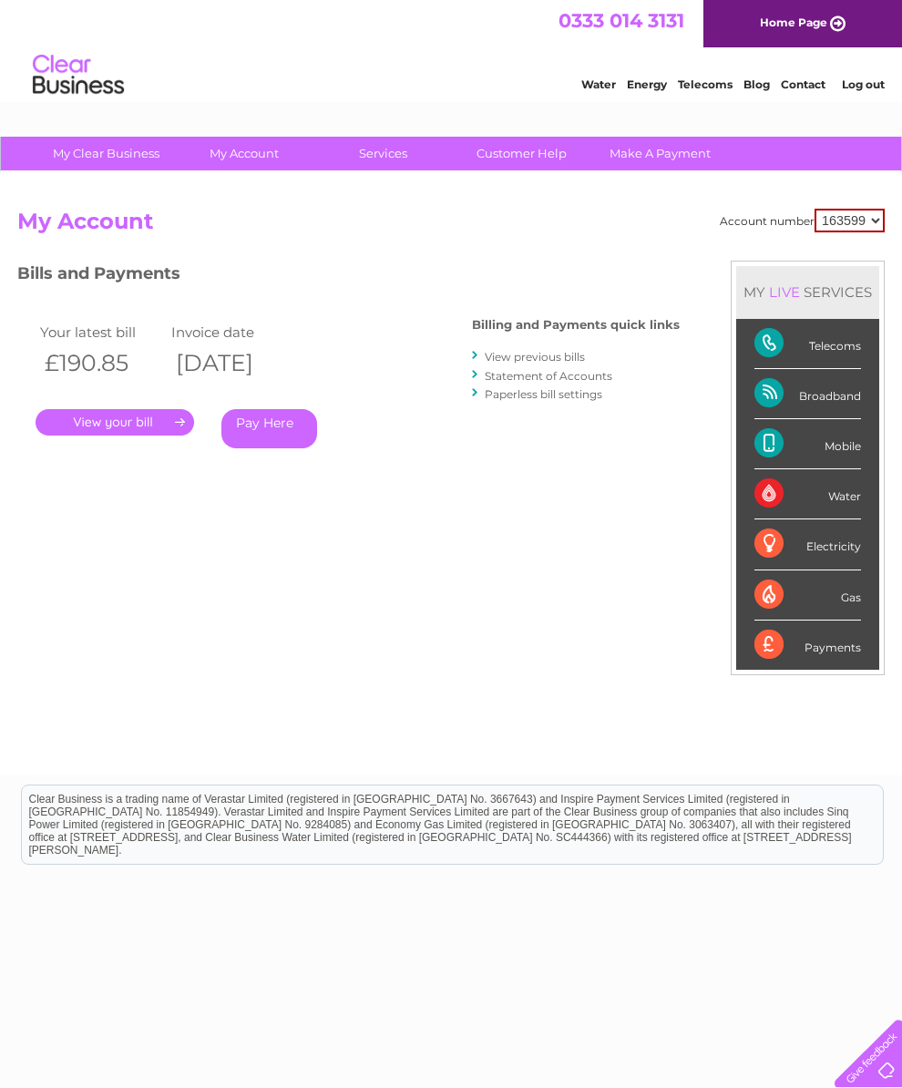
click at [826, 664] on div "Payments" at bounding box center [808, 645] width 107 height 49
click at [625, 509] on div "Account number 163599 My Account MY LIVE SERVICES Telecoms Broadband Mobile Wat…" at bounding box center [451, 483] width 868 height 549
click at [808, 91] on link "Contact" at bounding box center [803, 84] width 45 height 14
